Goal: Navigation & Orientation: Find specific page/section

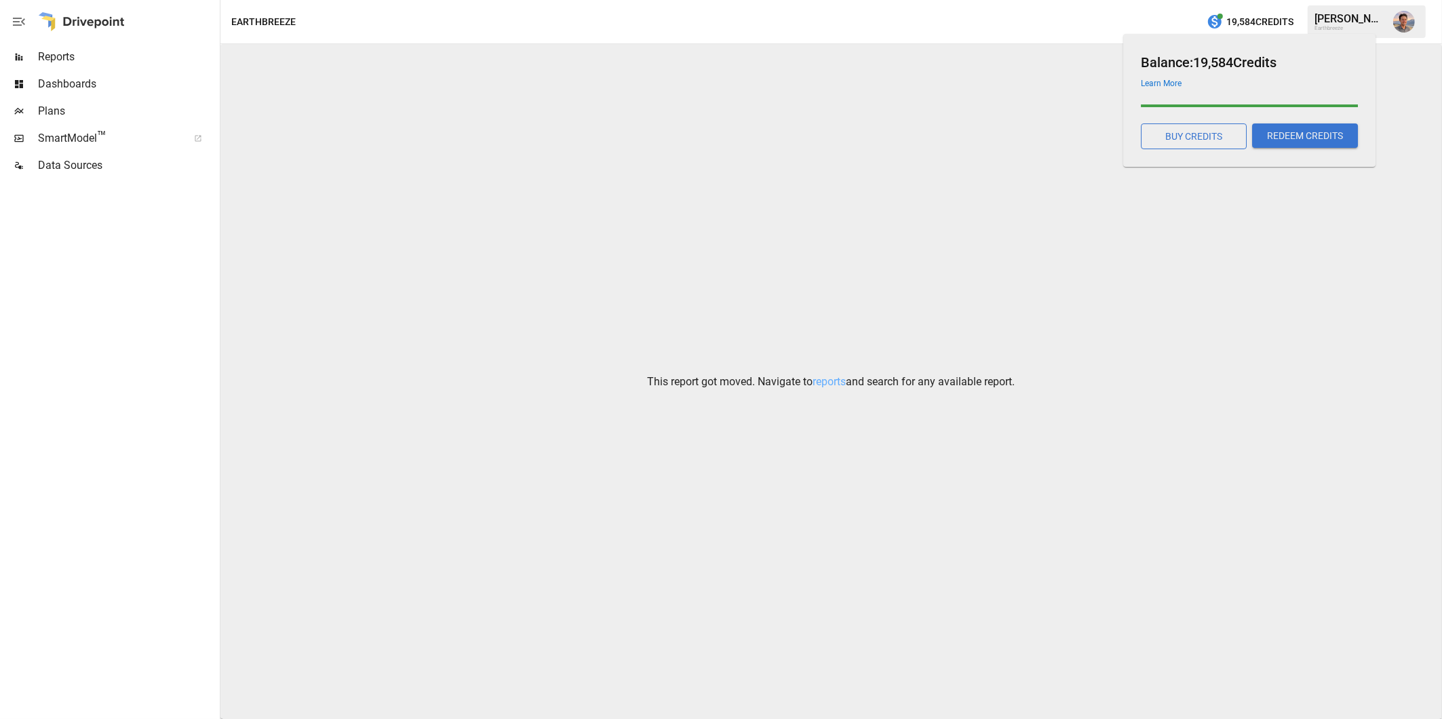
click at [1242, 22] on span "19,584 Credits" at bounding box center [1259, 22] width 67 height 17
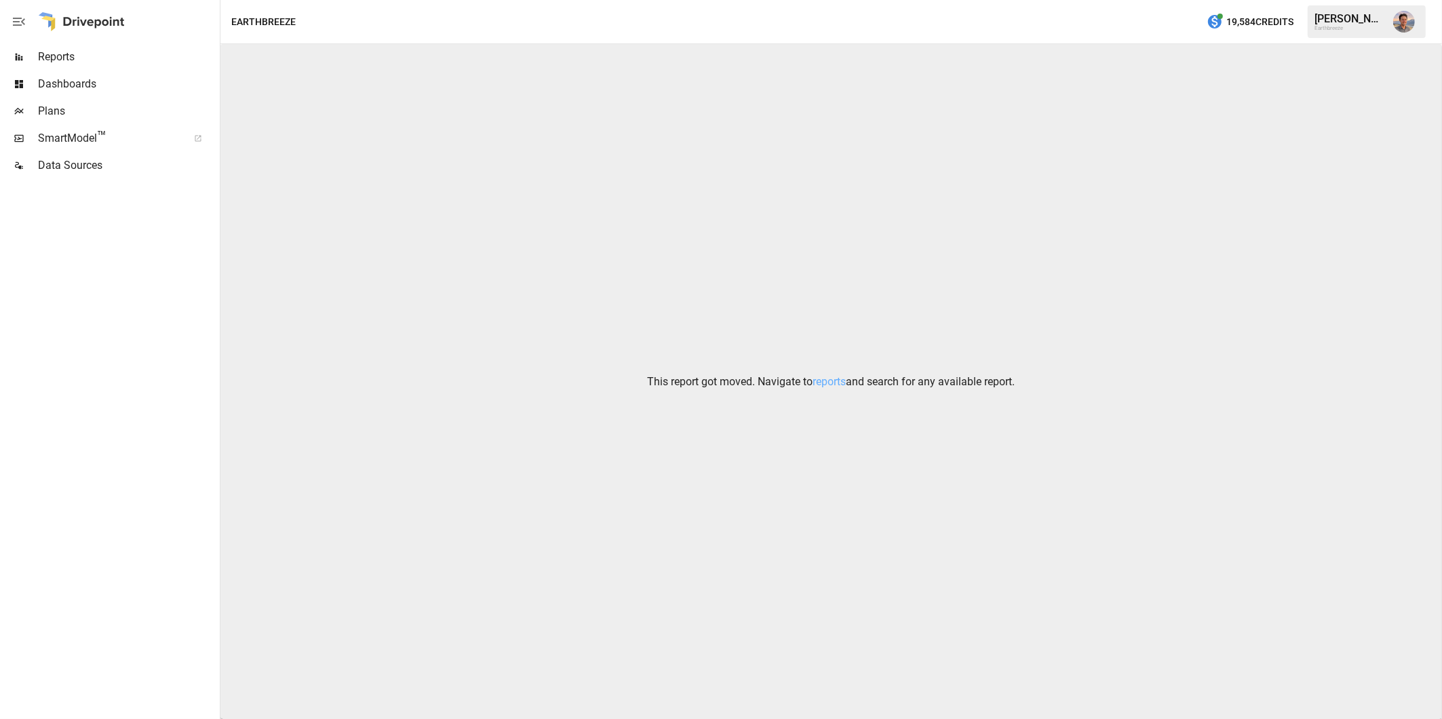
click at [1339, 26] on div "Earthbreeze" at bounding box center [1350, 28] width 71 height 6
click at [63, 115] on span "Plans" at bounding box center [127, 111] width 179 height 16
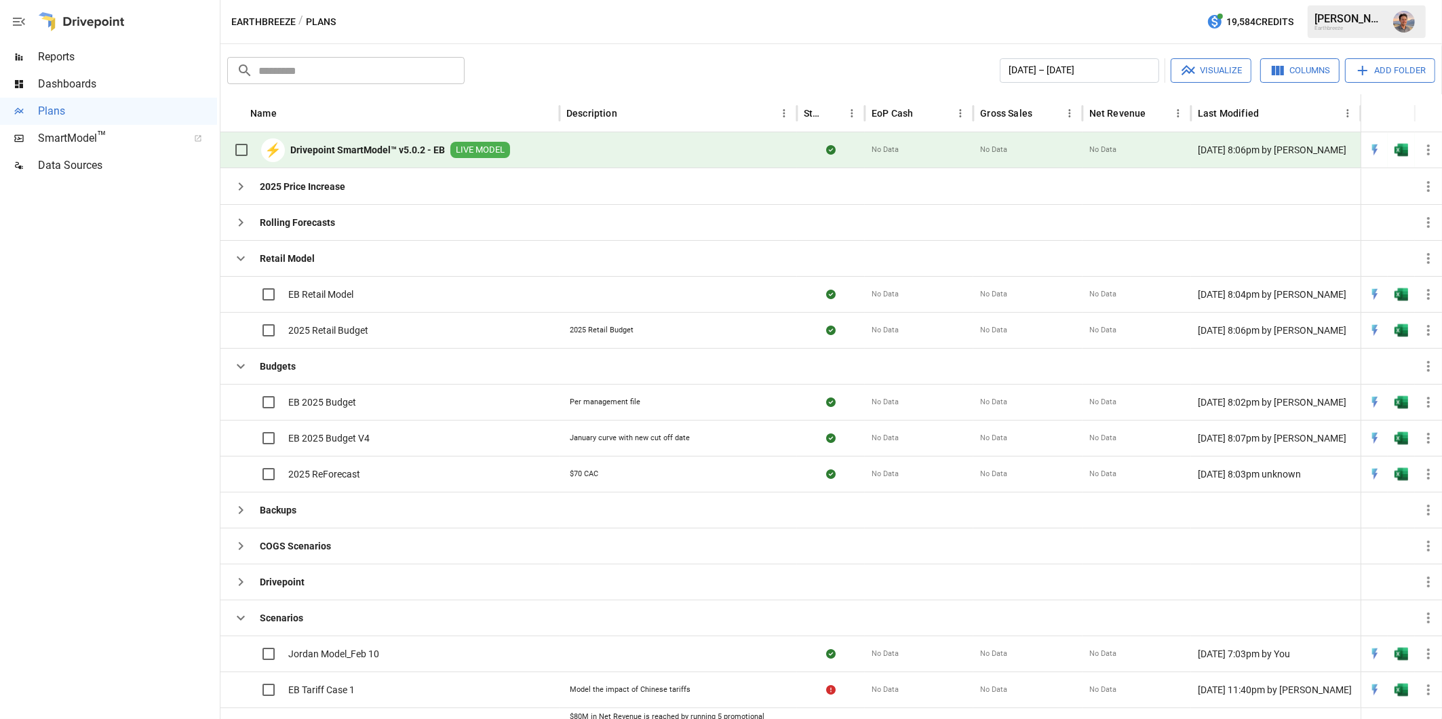
click at [21, 18] on icon "button" at bounding box center [19, 22] width 12 height 8
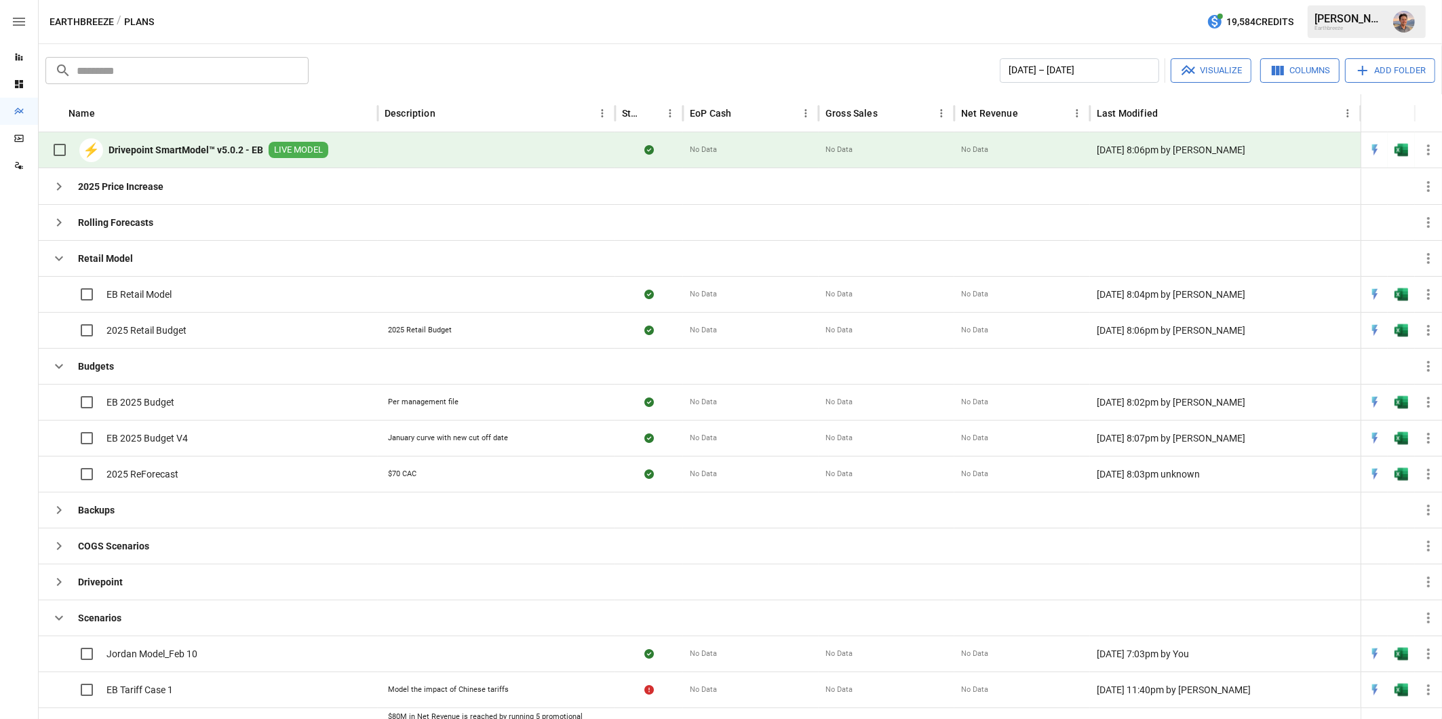
click at [21, 18] on icon "button" at bounding box center [19, 22] width 12 height 8
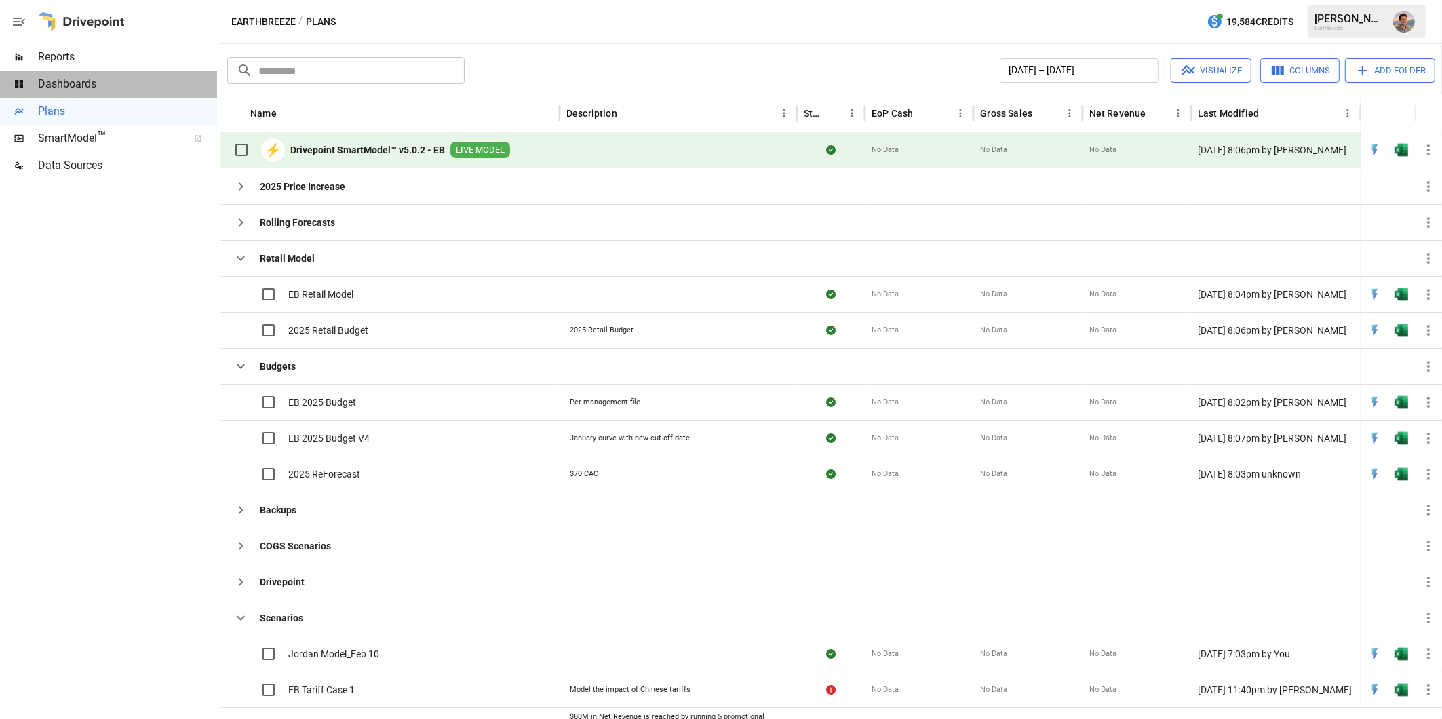
click at [87, 82] on span "Dashboards" at bounding box center [127, 84] width 179 height 16
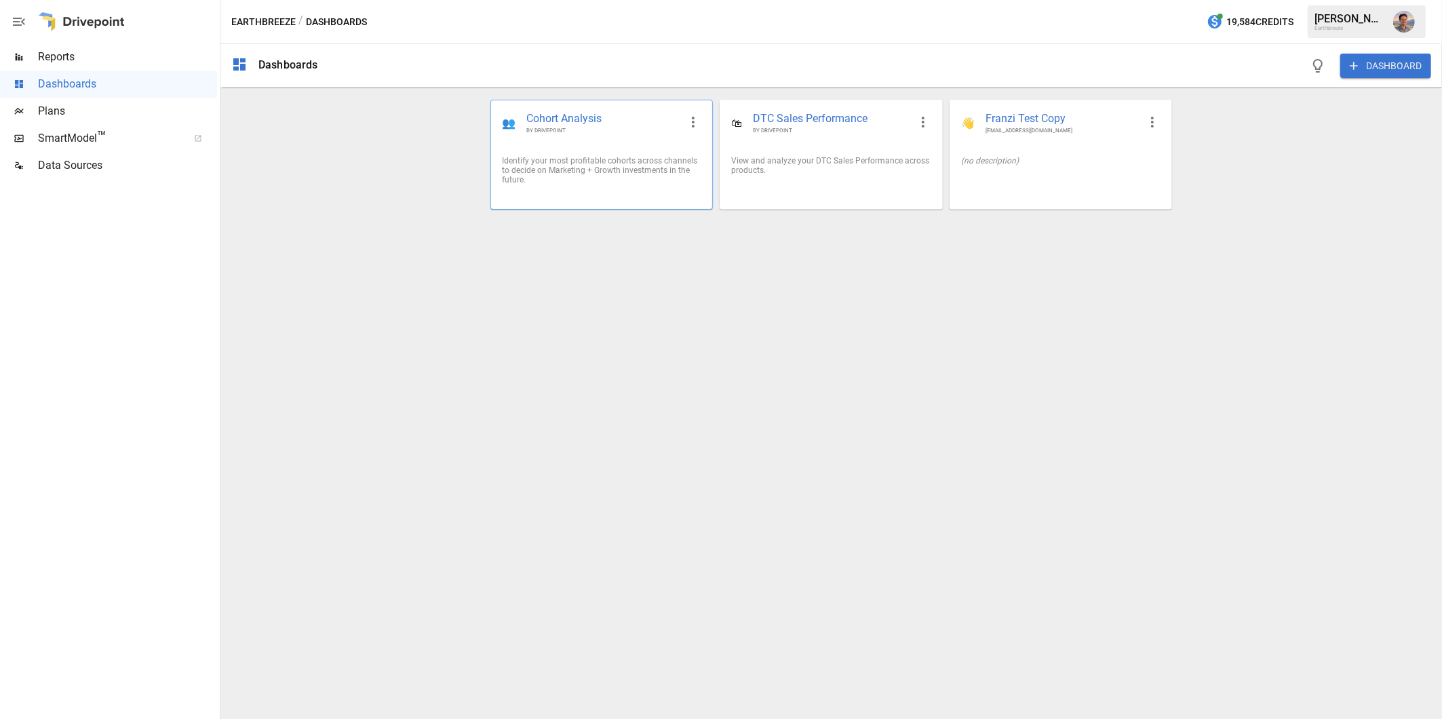
click at [572, 142] on div "👥 Cohort Analysis BY DRIVEPOINT" at bounding box center [601, 122] width 221 height 45
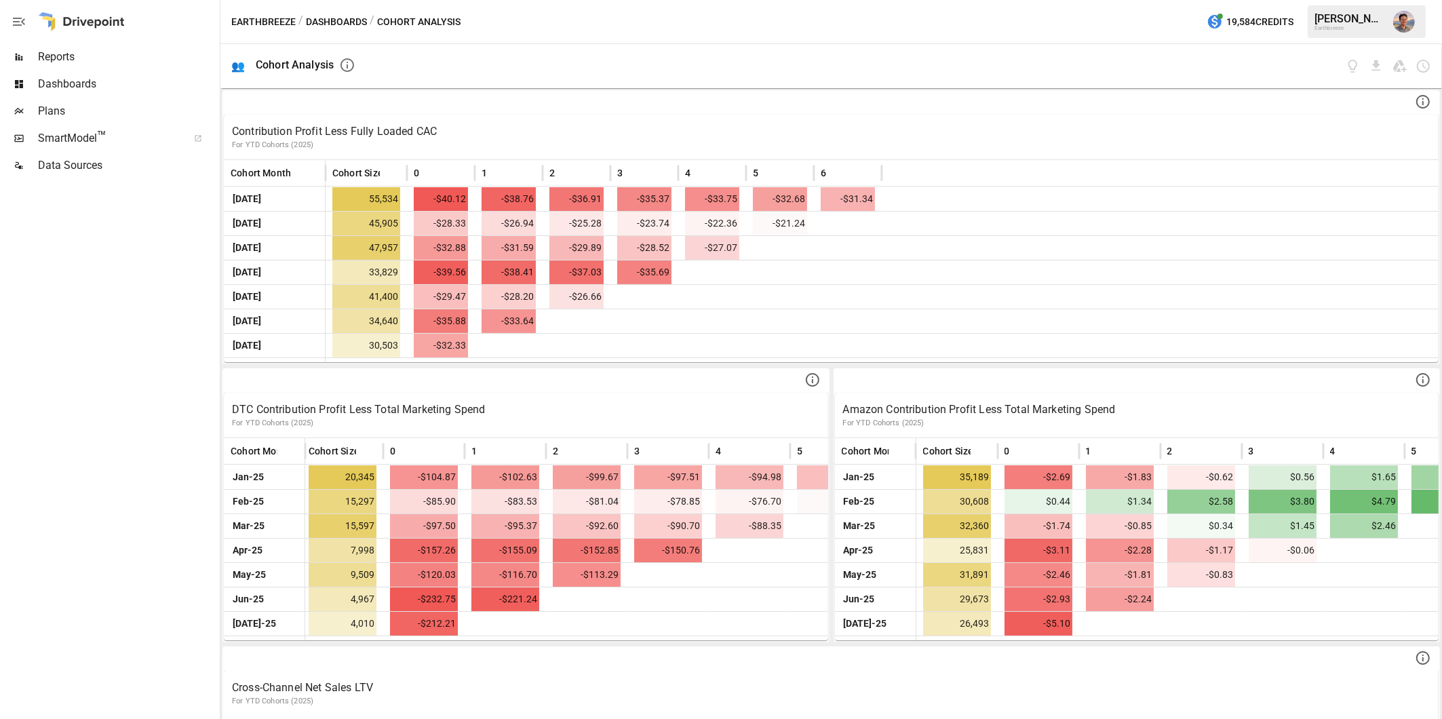
click at [338, 34] on div "Earthbreeze / Dashboards / Cohort Analysis 19,584 Credits [PERSON_NAME] Earthbr…" at bounding box center [831, 21] width 1222 height 43
click at [336, 26] on button "Dashboards" at bounding box center [336, 22] width 61 height 17
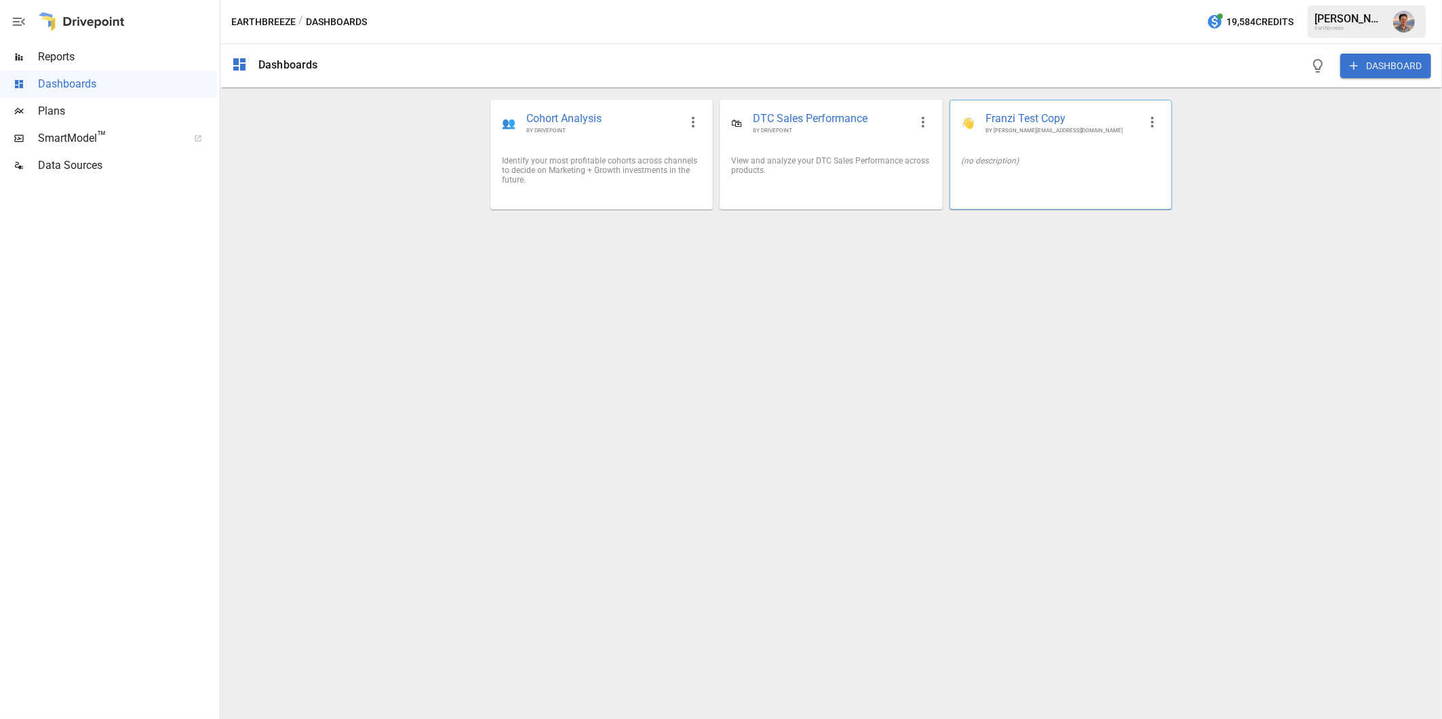
click at [1036, 120] on span "Franzi Test Copy" at bounding box center [1062, 119] width 153 height 16
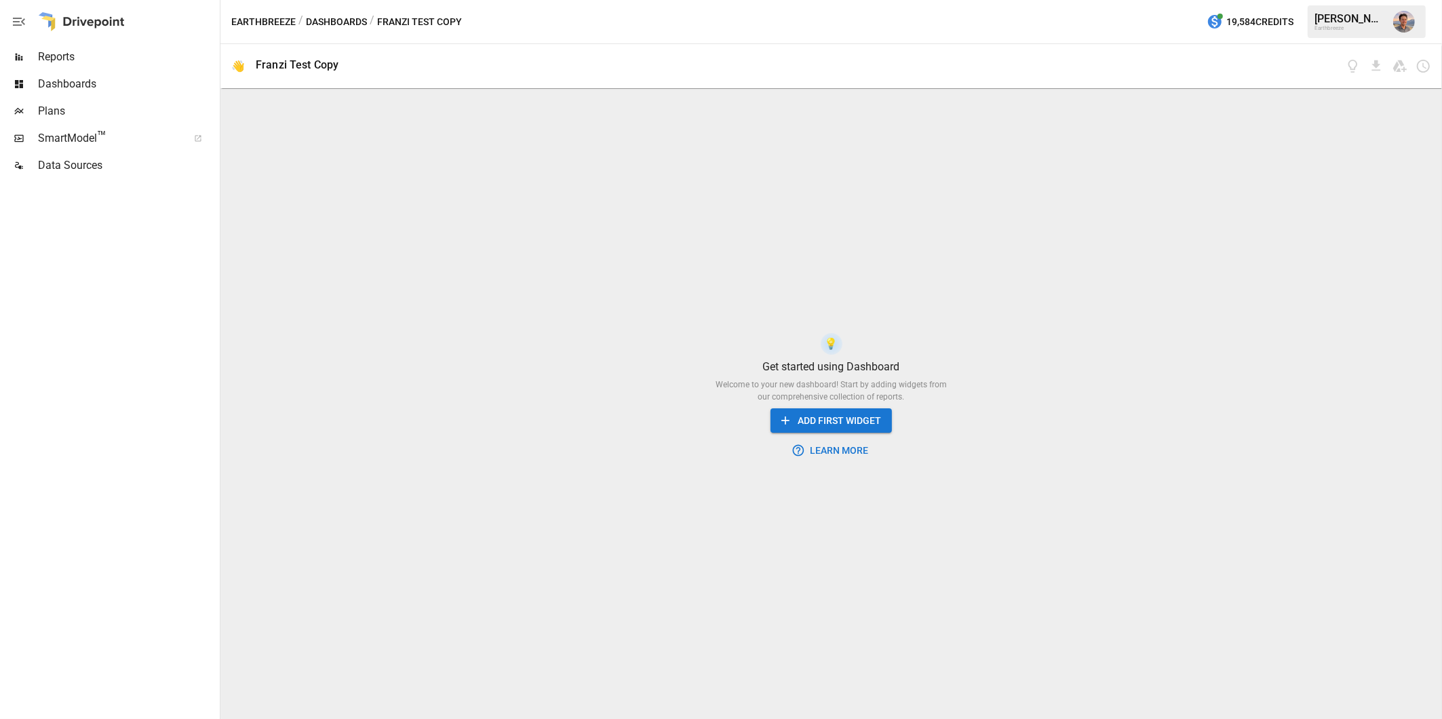
click at [353, 14] on button "Dashboards" at bounding box center [336, 22] width 61 height 17
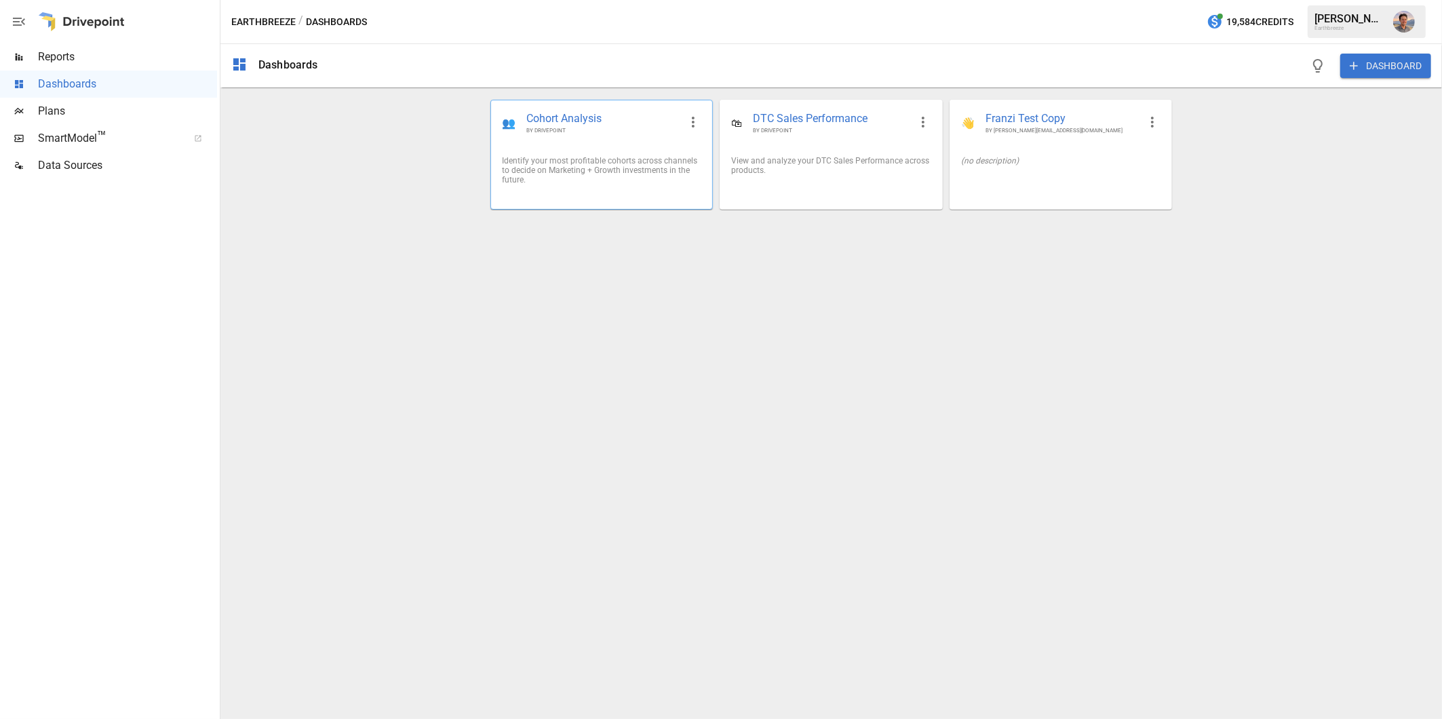
click at [566, 151] on div "Identify your most profitable cohorts across channels to decide on Marketing + …" at bounding box center [601, 170] width 221 height 50
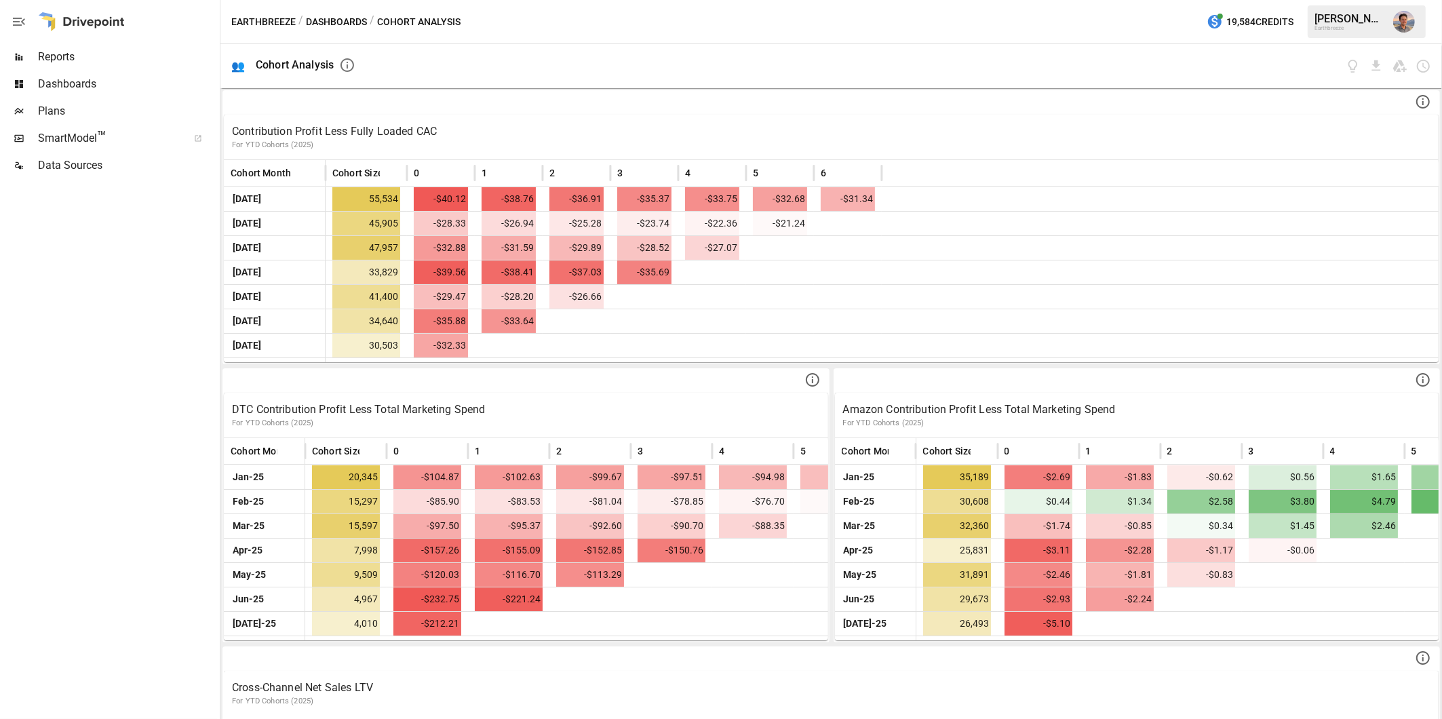
click at [75, 89] on span "Dashboards" at bounding box center [127, 84] width 179 height 16
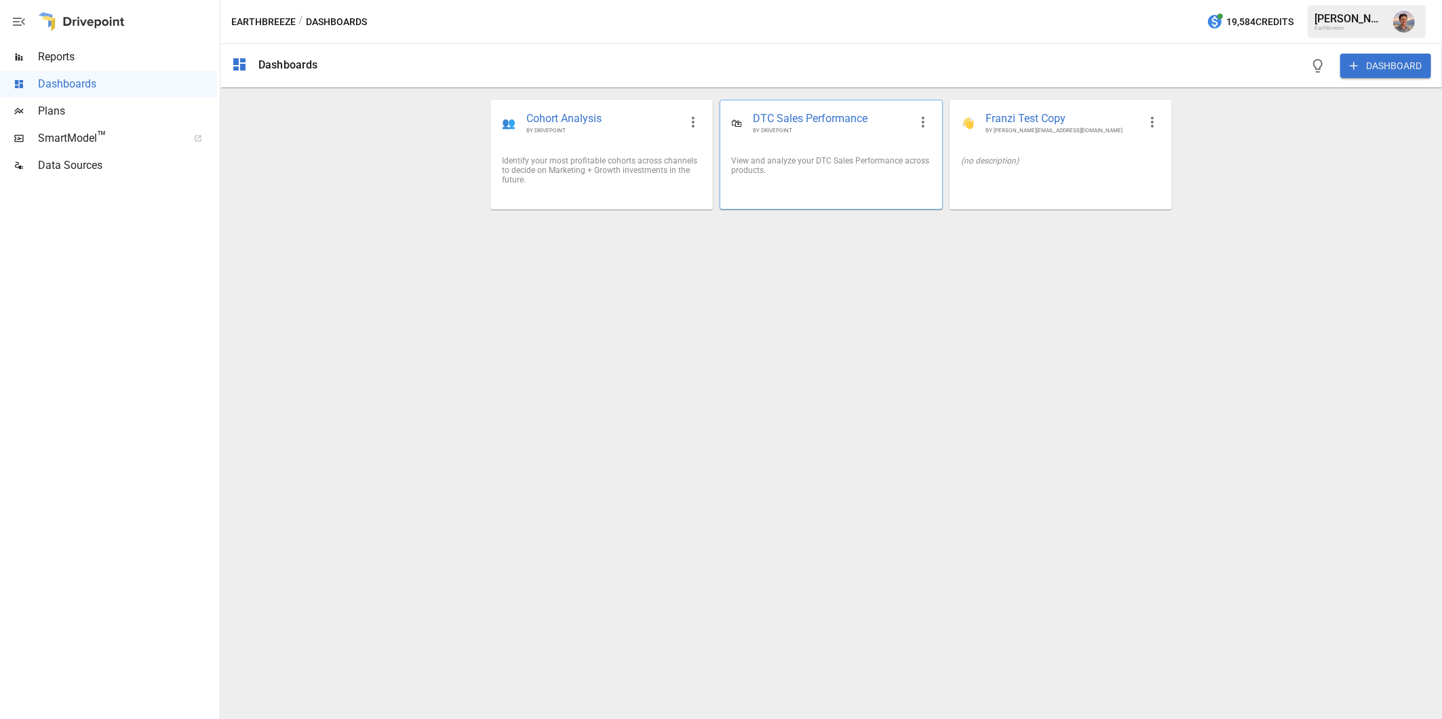
click at [766, 123] on span "DTC Sales Performance" at bounding box center [831, 119] width 156 height 16
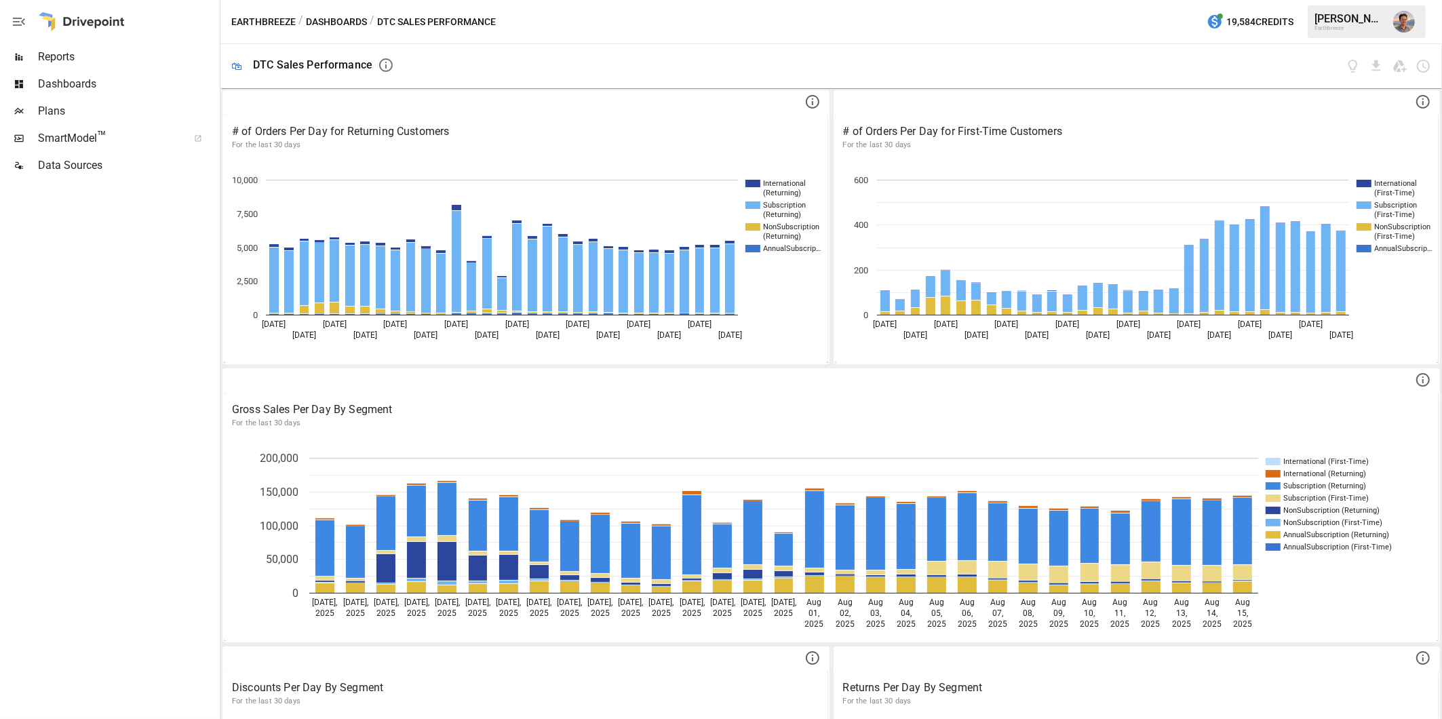
click at [332, 24] on button "Dashboards" at bounding box center [336, 22] width 61 height 17
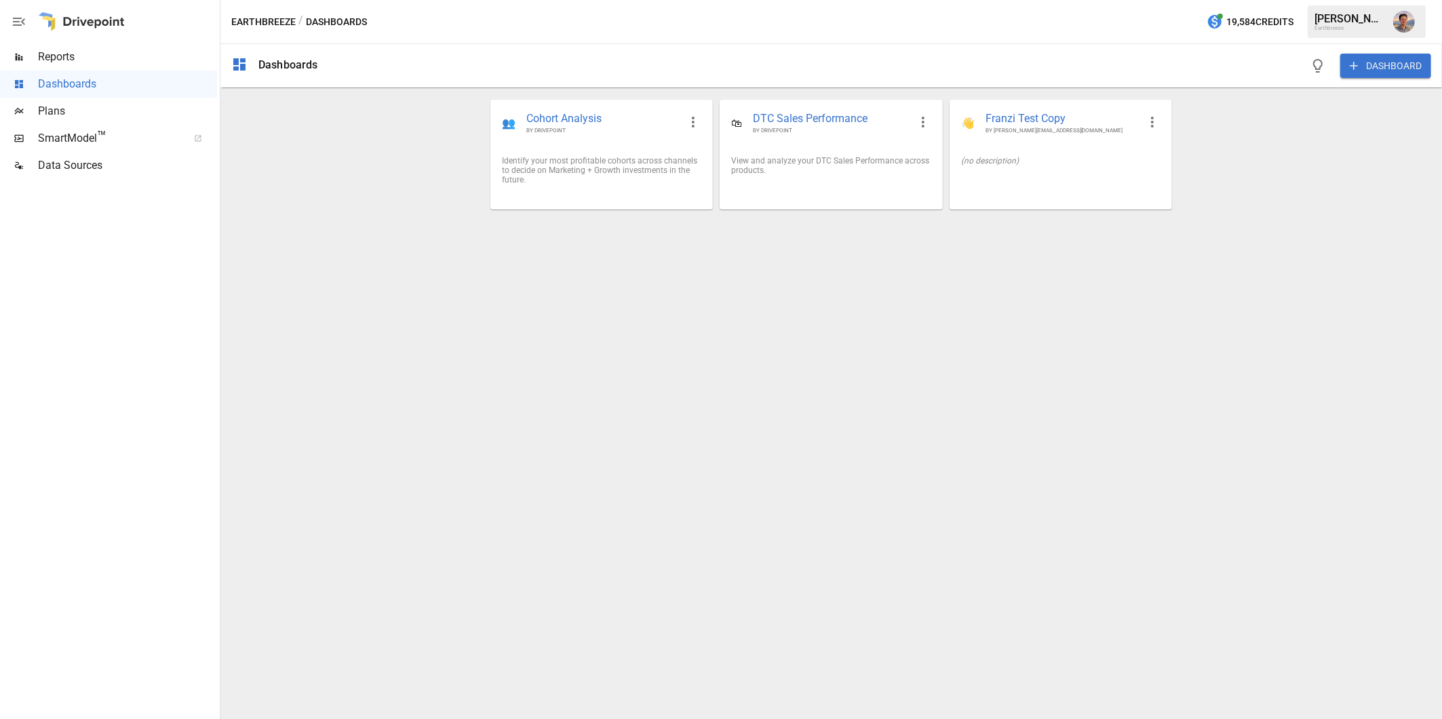
click at [332, 24] on div "/ Dashboards" at bounding box center [332, 22] width 69 height 17
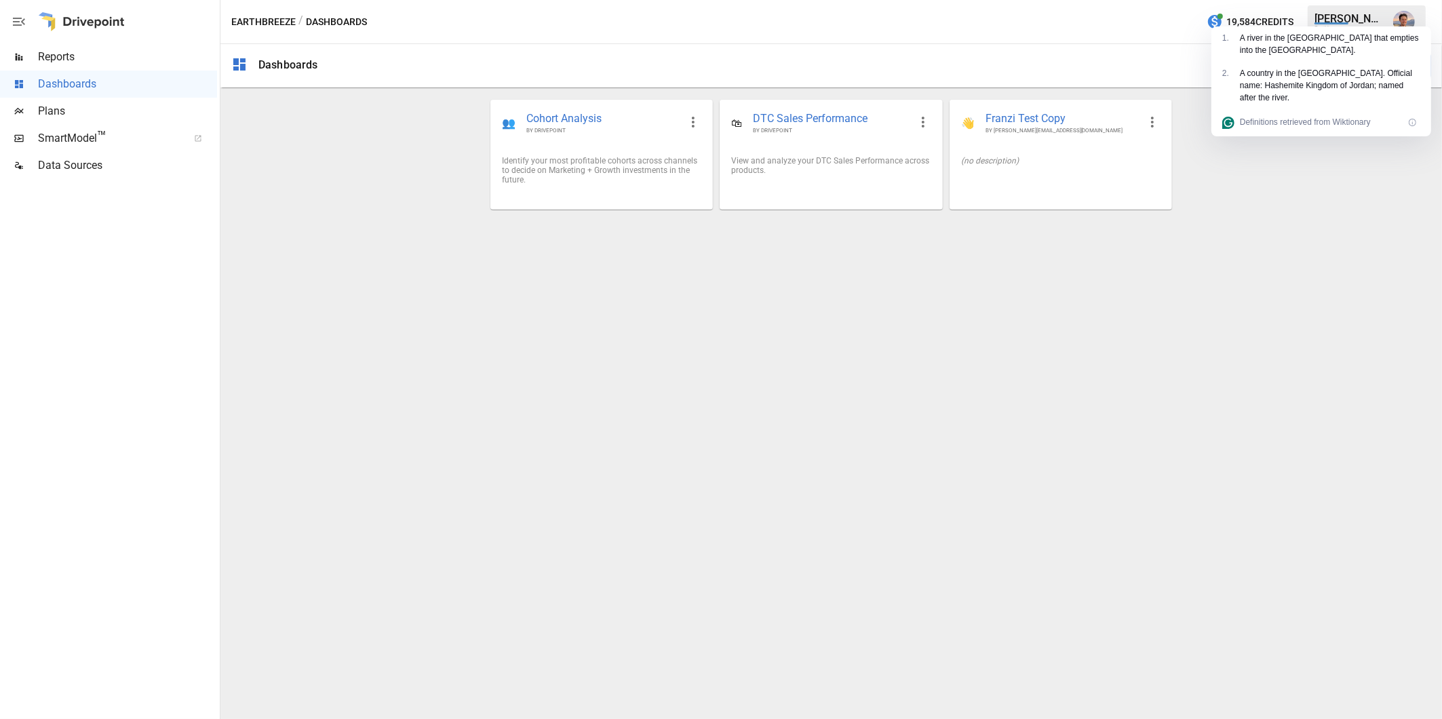
click at [856, 349] on div "Dashboards DASHBOARD 👥 Cohort Analysis BY DRIVEPOINT Identify your most profita…" at bounding box center [831, 381] width 1222 height 675
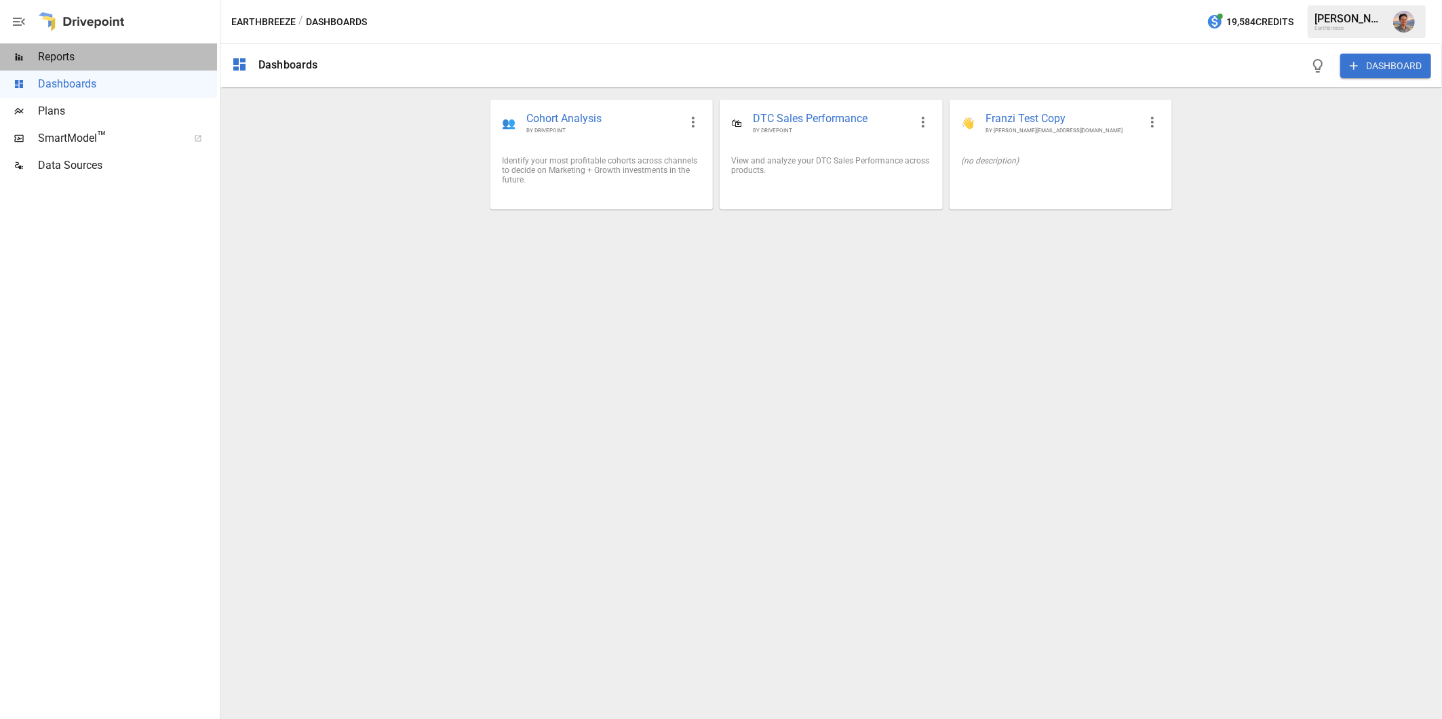
click at [72, 56] on span "Reports" at bounding box center [127, 57] width 179 height 16
